Goal: Task Accomplishment & Management: Manage account settings

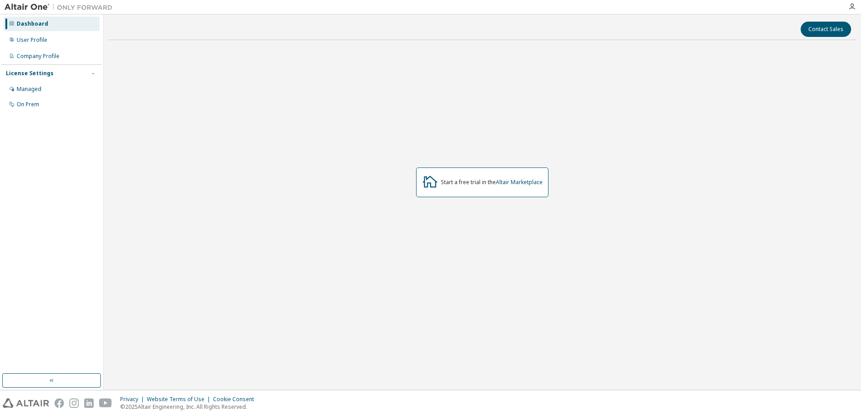
drag, startPoint x: 687, startPoint y: 251, endPoint x: 688, endPoint y: 239, distance: 12.2
click at [687, 251] on div "Start a free trial in the Altair Marketplace" at bounding box center [482, 182] width 748 height 271
click at [852, 3] on div at bounding box center [852, 7] width 18 height 14
click at [850, 8] on icon "button" at bounding box center [851, 6] width 7 height 7
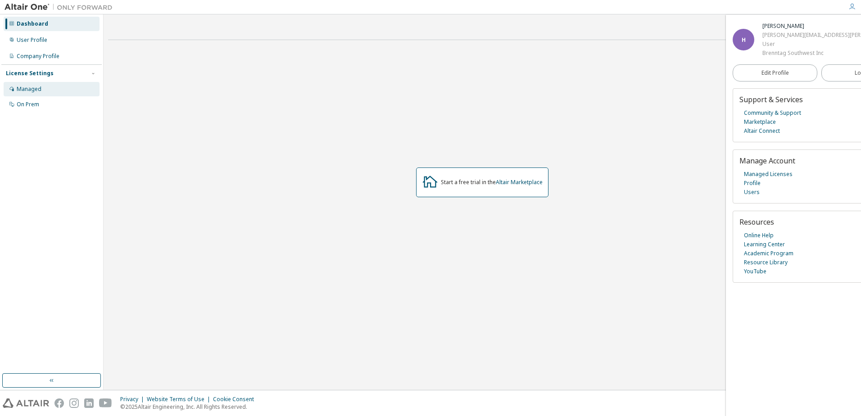
click at [49, 85] on div "Managed" at bounding box center [52, 89] width 96 height 14
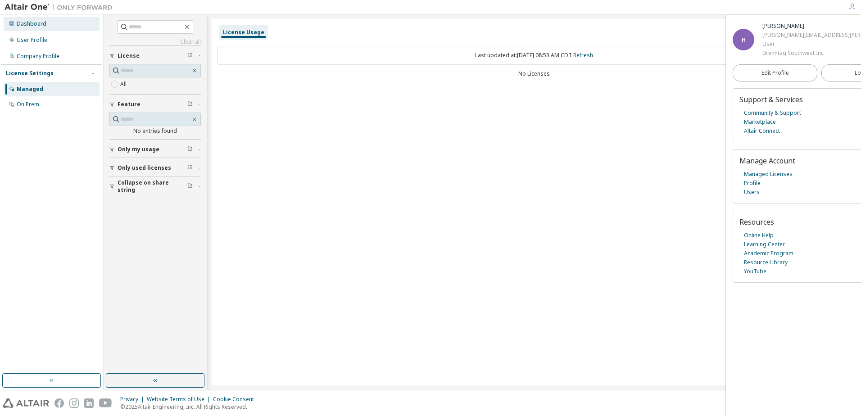
click at [31, 27] on div "Dashboard" at bounding box center [52, 24] width 96 height 14
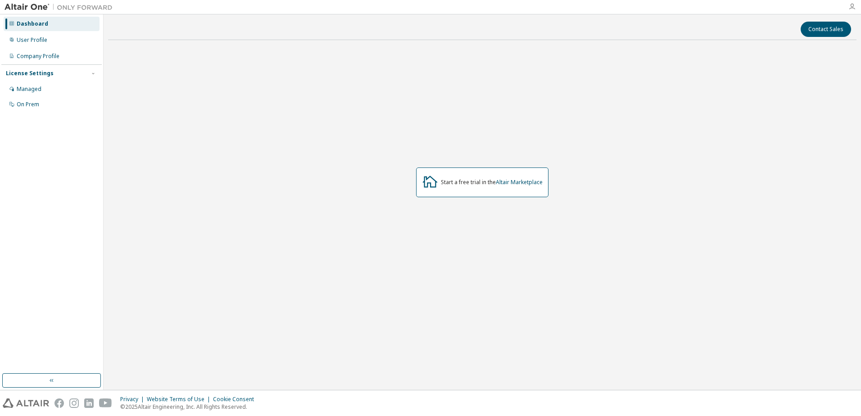
click at [855, 5] on icon "button" at bounding box center [851, 6] width 7 height 7
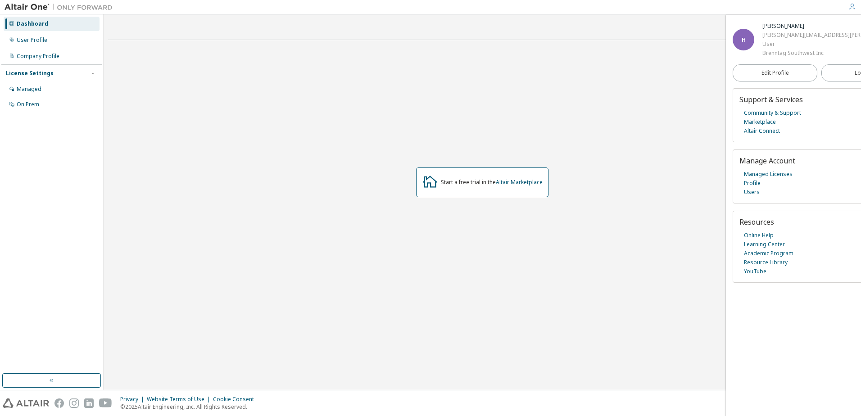
click at [602, 211] on div "Start a free trial in the Altair Marketplace" at bounding box center [482, 182] width 748 height 271
drag, startPoint x: 533, startPoint y: 363, endPoint x: 540, endPoint y: 345, distance: 20.1
click at [533, 363] on div "Contact Sales Start a free trial in the Altair Marketplace" at bounding box center [482, 202] width 748 height 367
click at [298, 245] on div "Start a free trial in the Altair Marketplace" at bounding box center [482, 182] width 748 height 271
click at [855, 74] on span "Logout" at bounding box center [864, 72] width 18 height 9
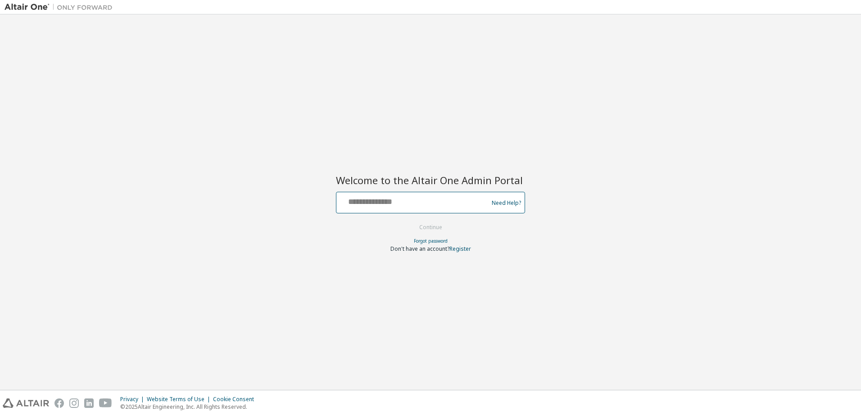
click at [390, 204] on input "text" at bounding box center [413, 200] width 147 height 13
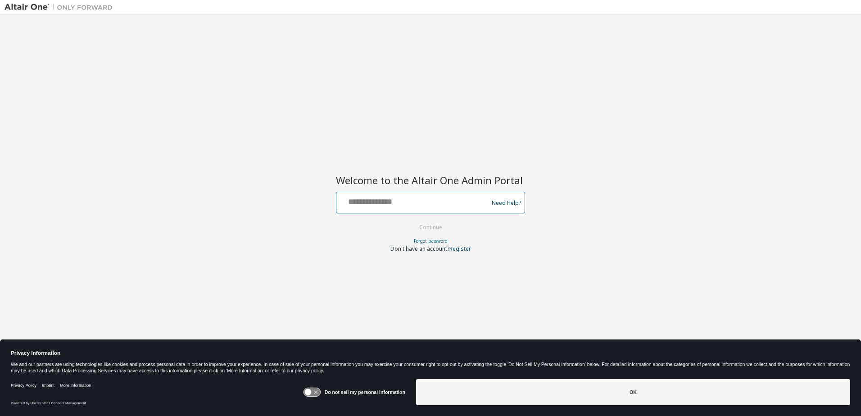
click at [387, 204] on input "text" at bounding box center [413, 200] width 147 height 13
type input "**********"
click at [426, 228] on button "Continue" at bounding box center [431, 228] width 42 height 14
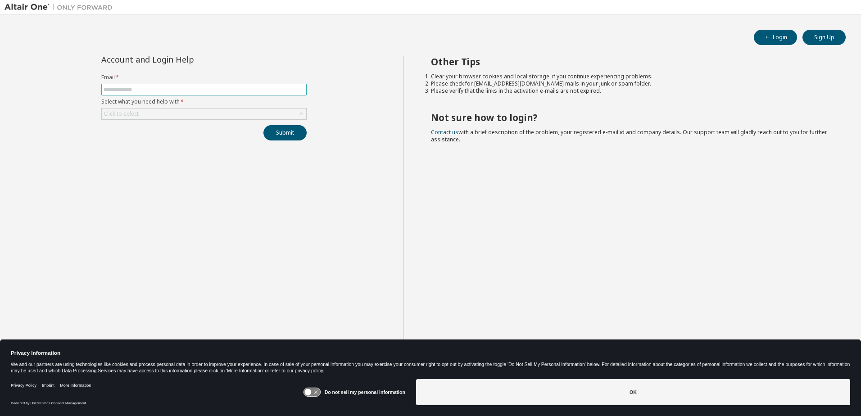
click at [216, 91] on input "text" at bounding box center [204, 89] width 201 height 7
type input "**********"
click at [211, 117] on div "Click to select" at bounding box center [204, 114] width 204 height 11
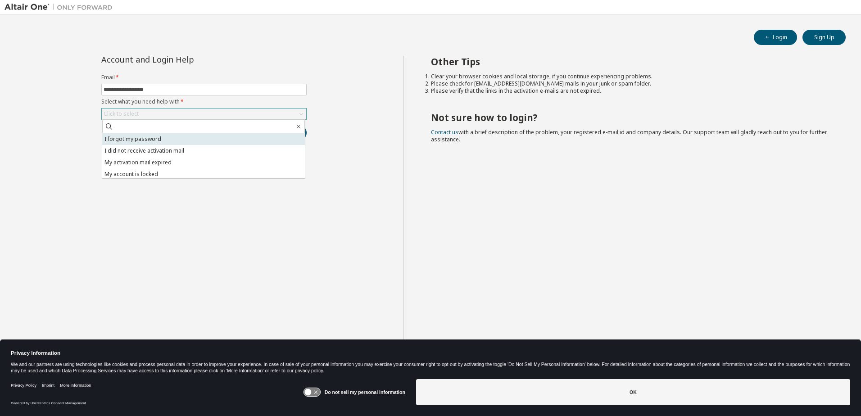
click at [191, 135] on li "I forgot my password" at bounding box center [203, 139] width 203 height 12
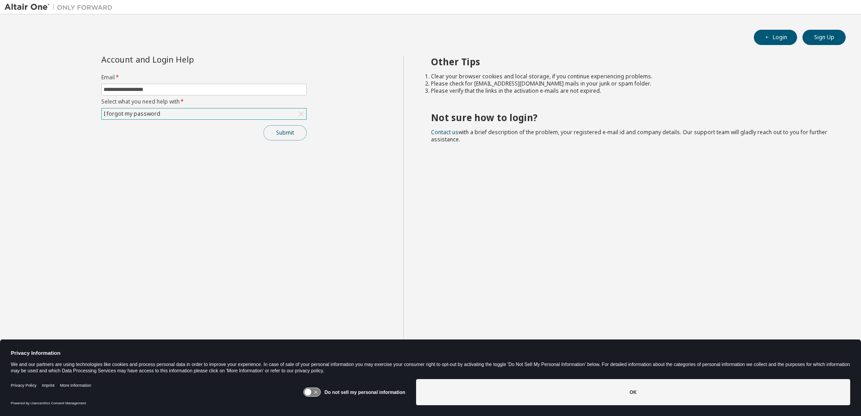
click at [291, 131] on button "Submit" at bounding box center [284, 132] width 43 height 15
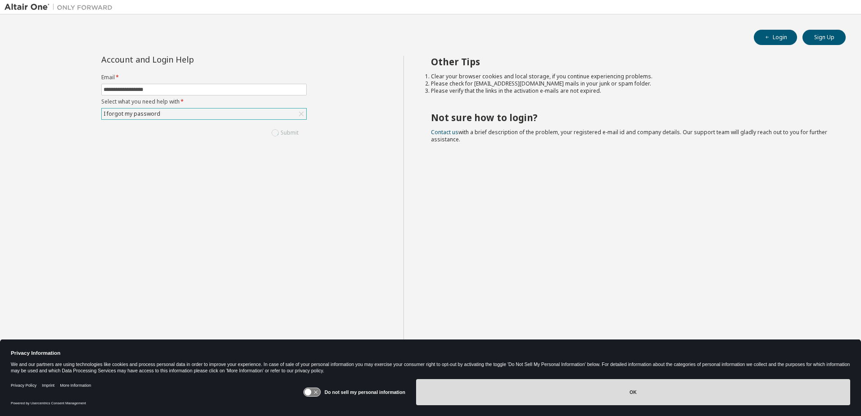
click at [598, 388] on button "OK" at bounding box center [633, 392] width 434 height 26
